Goal: Connect with others: Connect with others

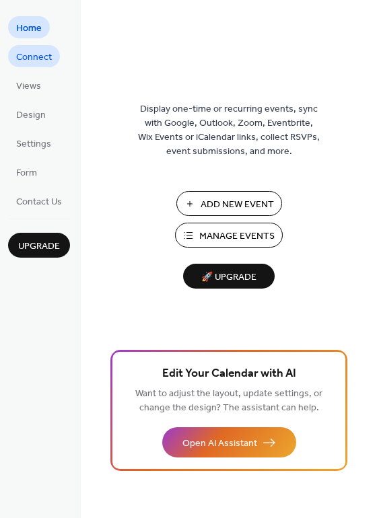
click at [46, 55] on span "Connect" at bounding box center [34, 57] width 36 height 14
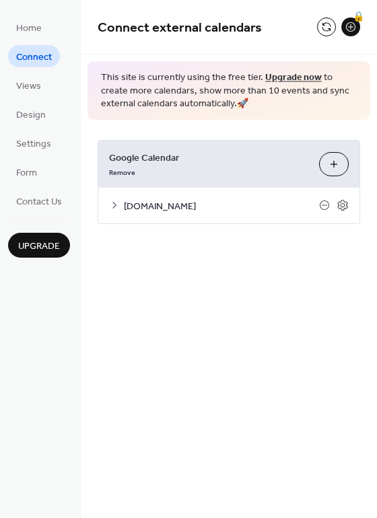
click at [114, 203] on icon at bounding box center [114, 205] width 11 height 11
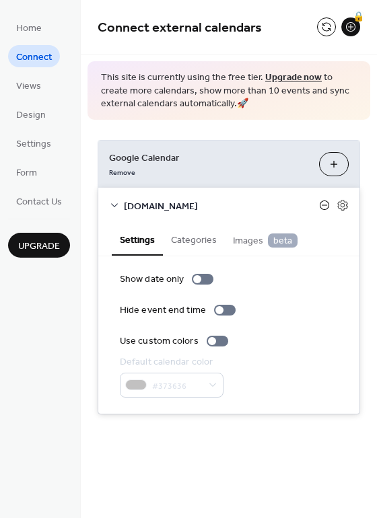
click at [327, 204] on icon at bounding box center [324, 205] width 11 height 11
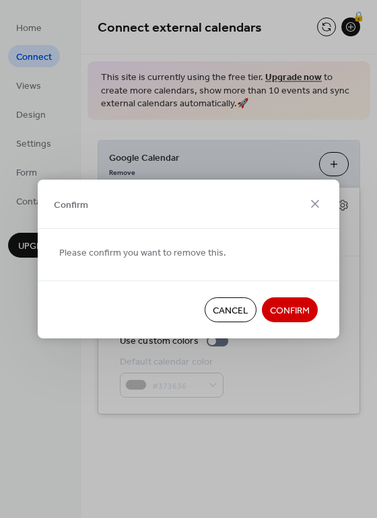
click at [252, 313] on button "Cancel" at bounding box center [231, 310] width 52 height 25
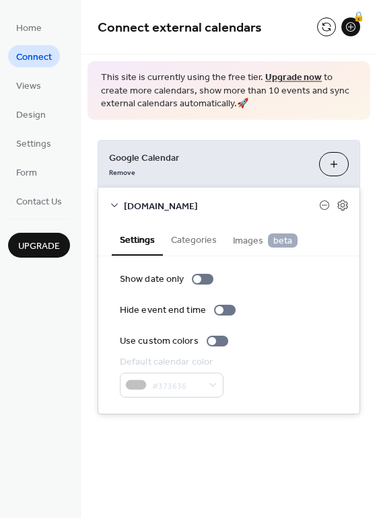
click at [335, 166] on button "Choose Calendars" at bounding box center [334, 164] width 30 height 24
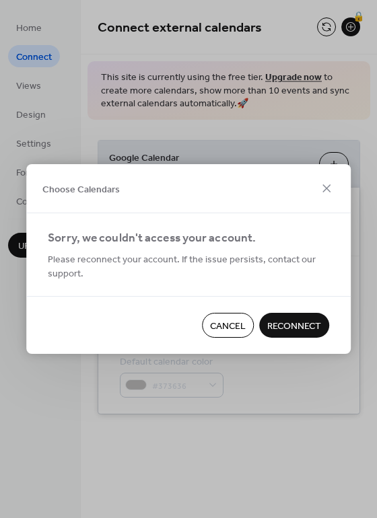
click at [301, 324] on span "Reconnect" at bounding box center [294, 327] width 54 height 14
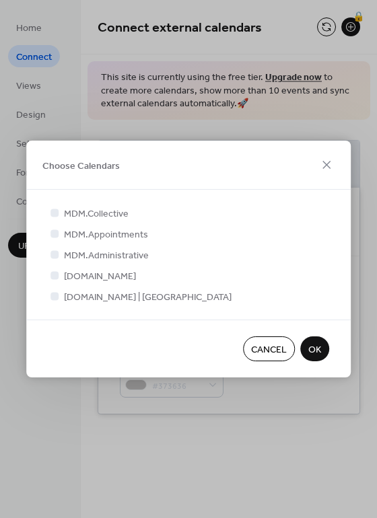
click at [55, 292] on div at bounding box center [54, 296] width 8 height 8
click at [53, 296] on div at bounding box center [54, 296] width 8 height 8
click at [54, 273] on icon at bounding box center [54, 275] width 5 height 5
click at [54, 294] on div at bounding box center [54, 296] width 8 height 8
click at [53, 250] on div at bounding box center [54, 254] width 13 height 13
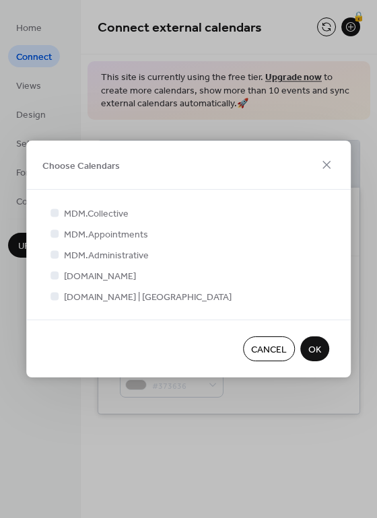
click at [55, 257] on div at bounding box center [54, 254] width 8 height 8
click at [316, 352] on span "OK" at bounding box center [314, 350] width 13 height 14
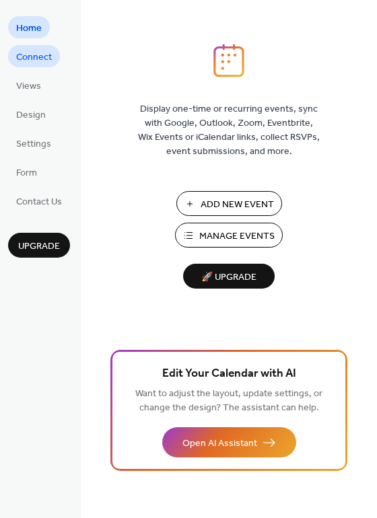
click at [37, 59] on span "Connect" at bounding box center [34, 57] width 36 height 14
